Goal: Information Seeking & Learning: Learn about a topic

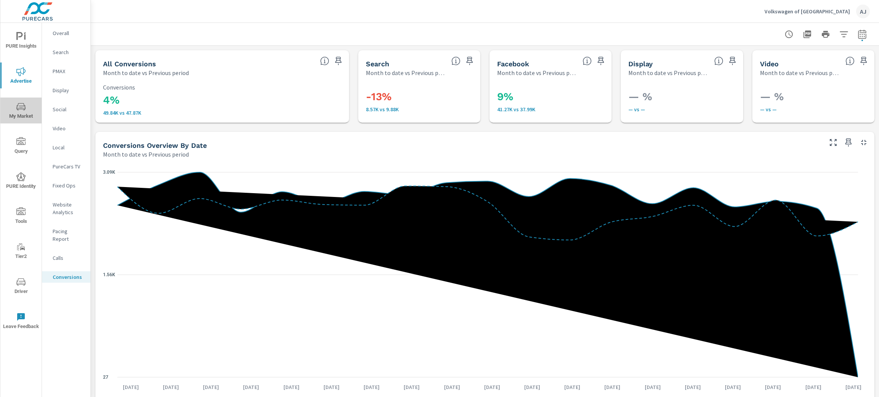
click at [24, 105] on icon "nav menu" at bounding box center [20, 106] width 9 height 7
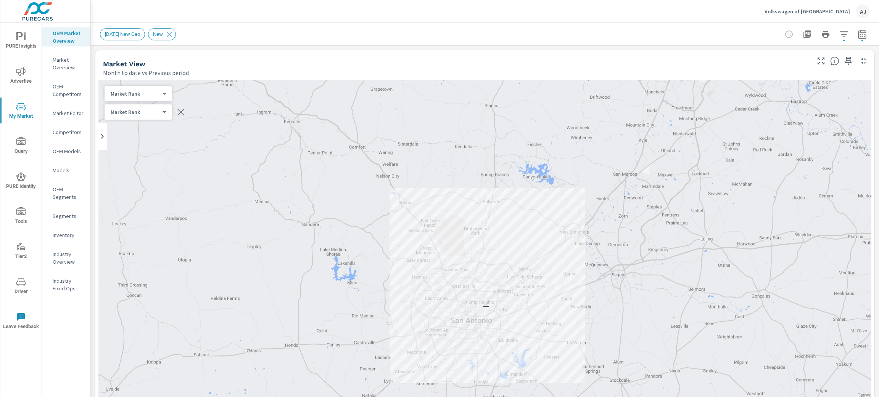
click at [144, 93] on body "PURE Insights Advertise My Market Query PURE Identity Tools Tier2 Driver Leave …" at bounding box center [439, 198] width 879 height 397
click at [253, 31] on div at bounding box center [439, 198] width 879 height 397
click at [174, 35] on icon at bounding box center [169, 34] width 8 height 8
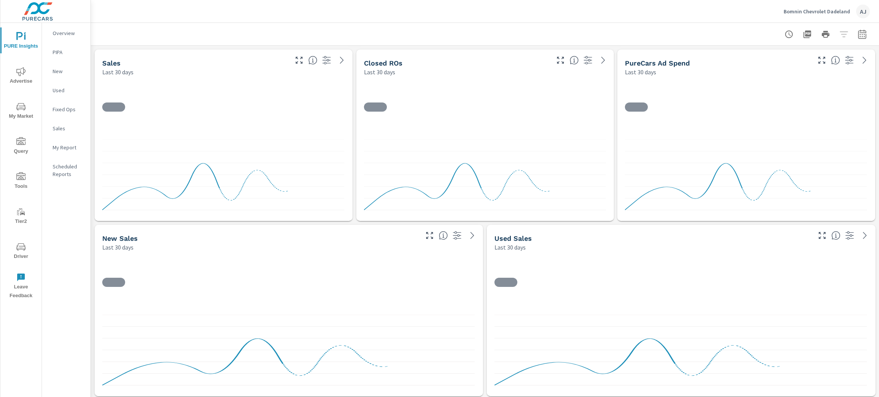
scroll to position [4145, 797]
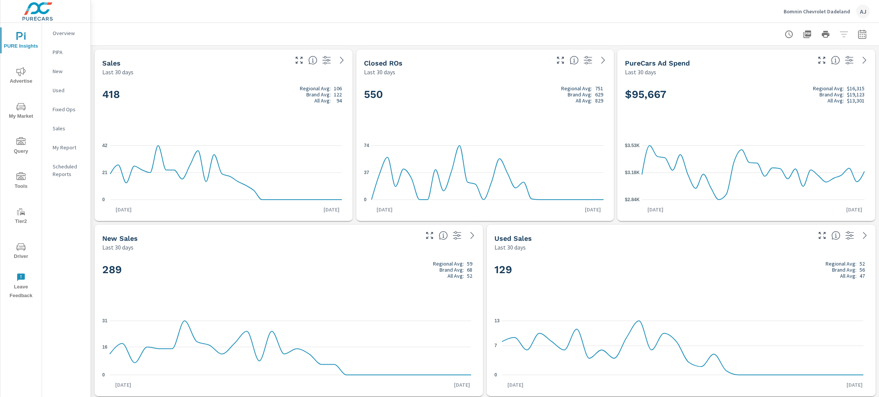
click at [807, 10] on p "Bomnin Chevrolet Dadeland" at bounding box center [816, 11] width 66 height 7
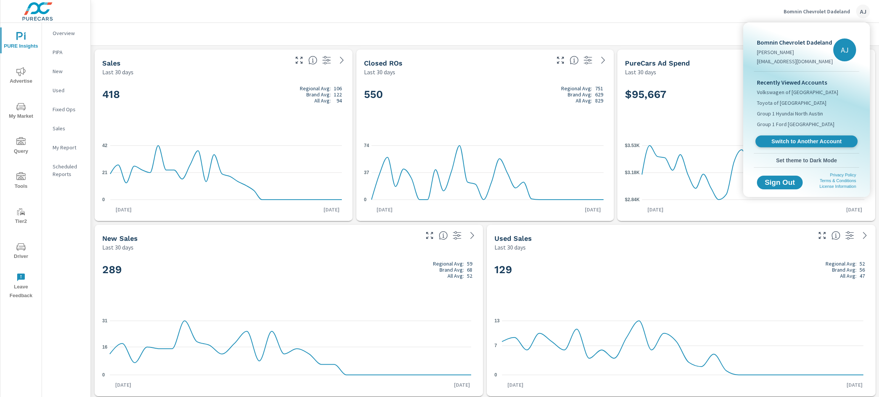
click at [809, 137] on link "Switch to Another Account" at bounding box center [806, 142] width 102 height 12
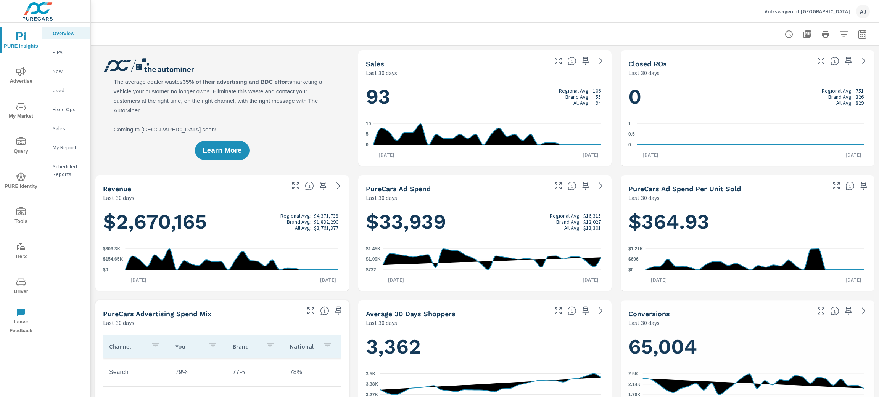
scroll to position [0, 0]
click at [24, 114] on span "My Market" at bounding box center [21, 111] width 37 height 19
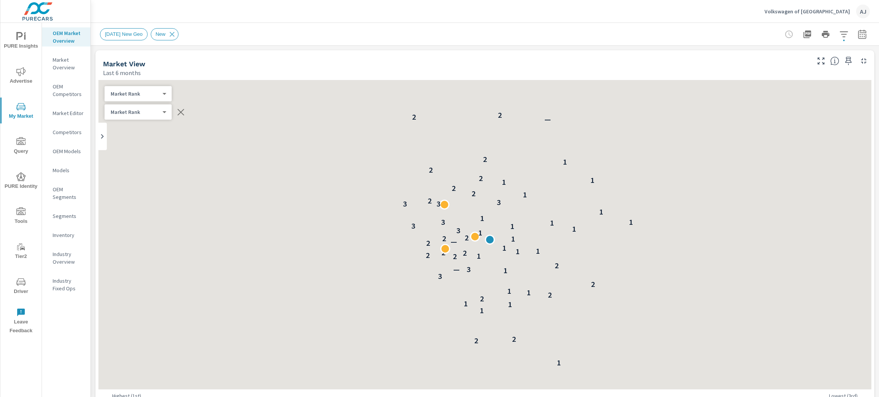
scroll to position [0, 0]
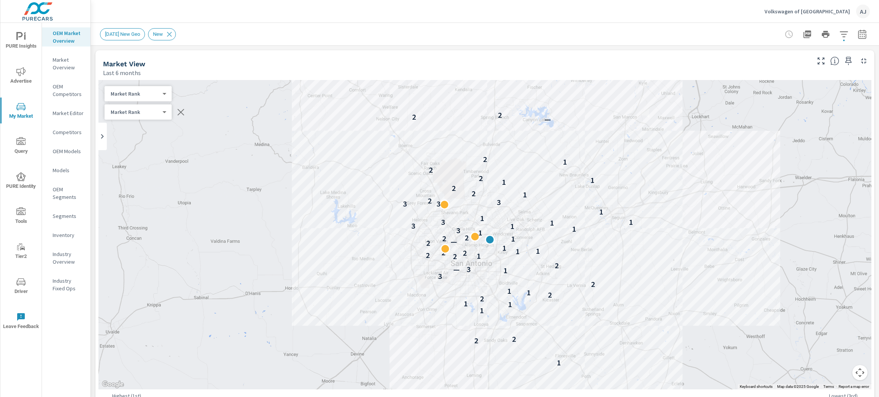
click at [61, 64] on p "Market Overview" at bounding box center [69, 63] width 32 height 15
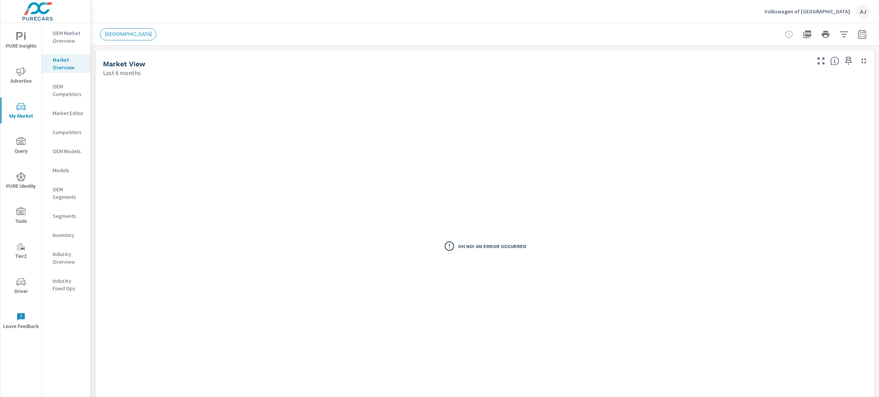
scroll to position [0, 0]
